Goal: Task Accomplishment & Management: Use online tool/utility

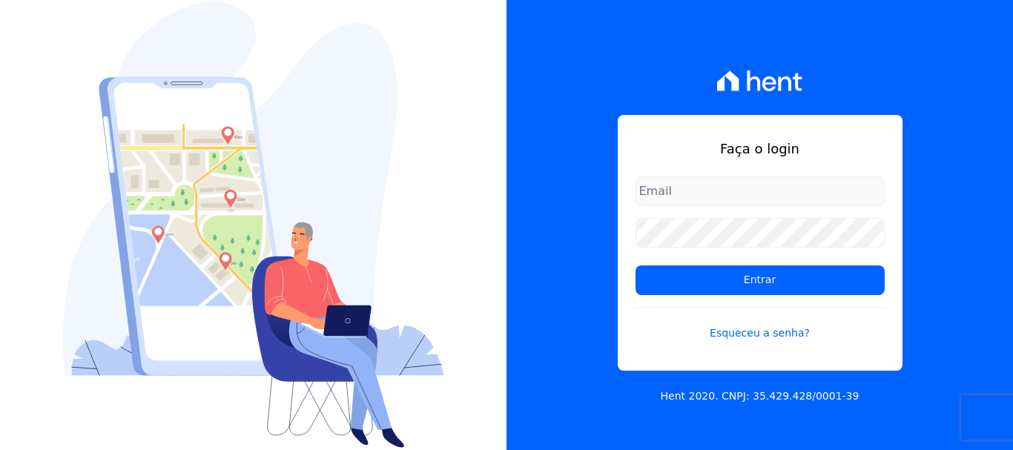
type input "[EMAIL_ADDRESS][DOMAIN_NAME]"
click at [773, 192] on input "[EMAIL_ADDRESS][DOMAIN_NAME]" at bounding box center [759, 191] width 249 height 30
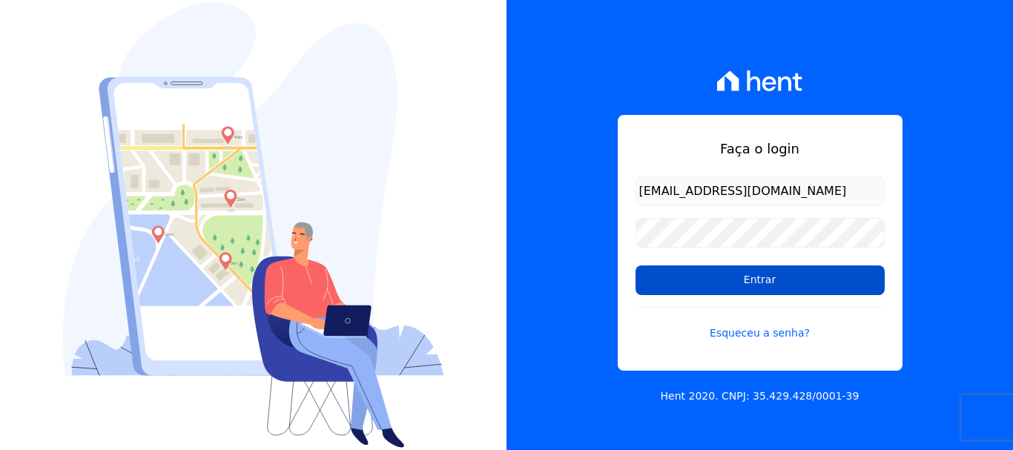
click at [796, 285] on input "Entrar" at bounding box center [759, 280] width 249 height 30
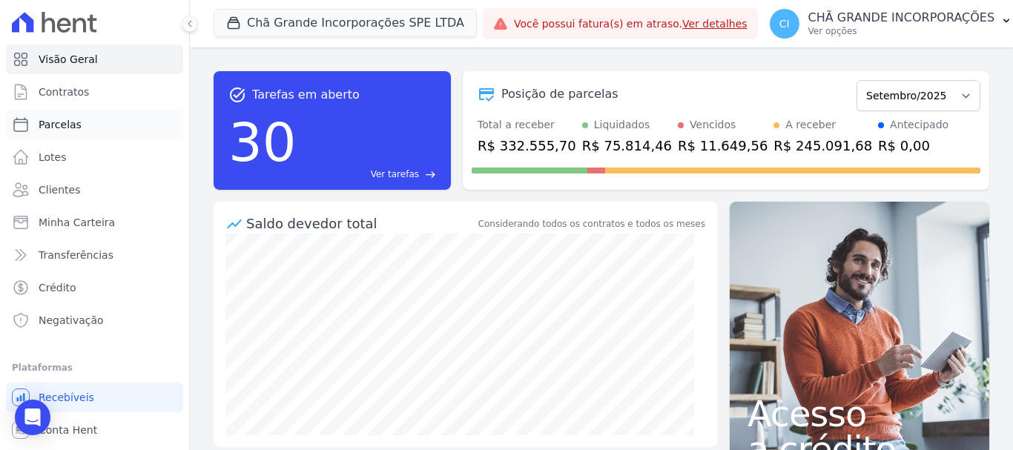
click at [68, 127] on span "Parcelas" at bounding box center [60, 124] width 43 height 15
select select
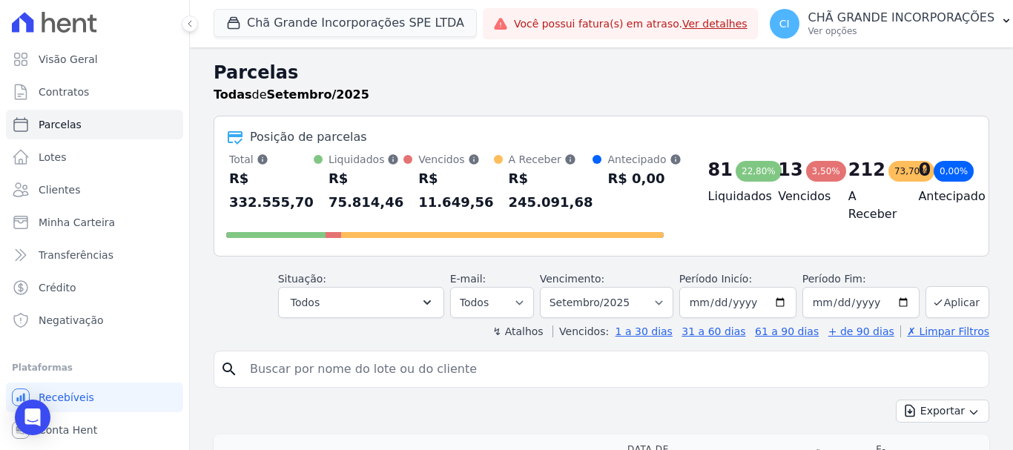
click at [443, 374] on input "search" at bounding box center [611, 369] width 741 height 30
type input "carina miranda"
click at [420, 379] on input "carina miranda" at bounding box center [611, 369] width 741 height 30
select select
